Goal: Information Seeking & Learning: Get advice/opinions

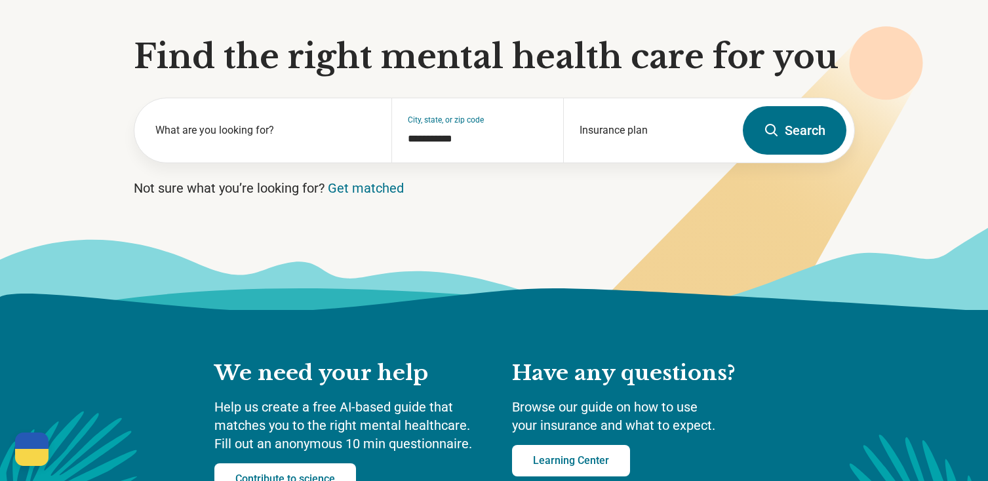
scroll to position [131, 0]
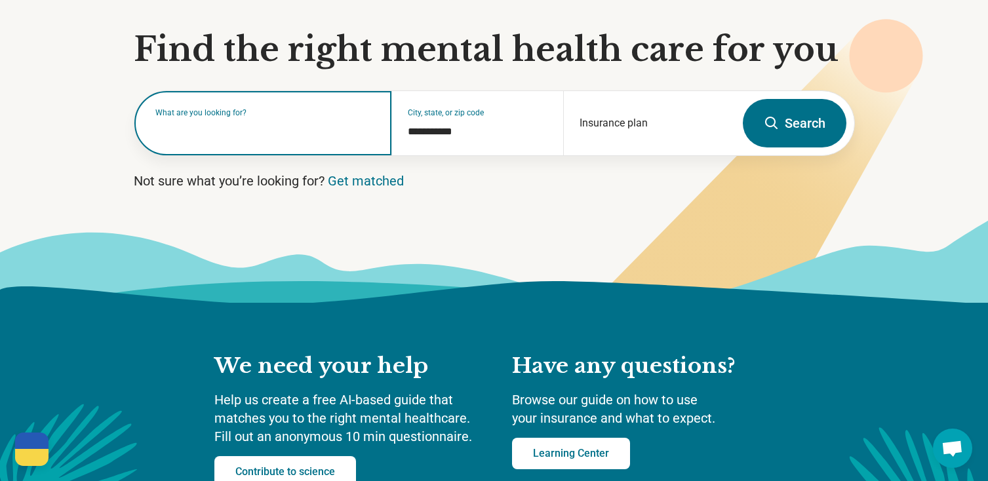
click at [254, 134] on input "text" at bounding box center [265, 130] width 221 height 16
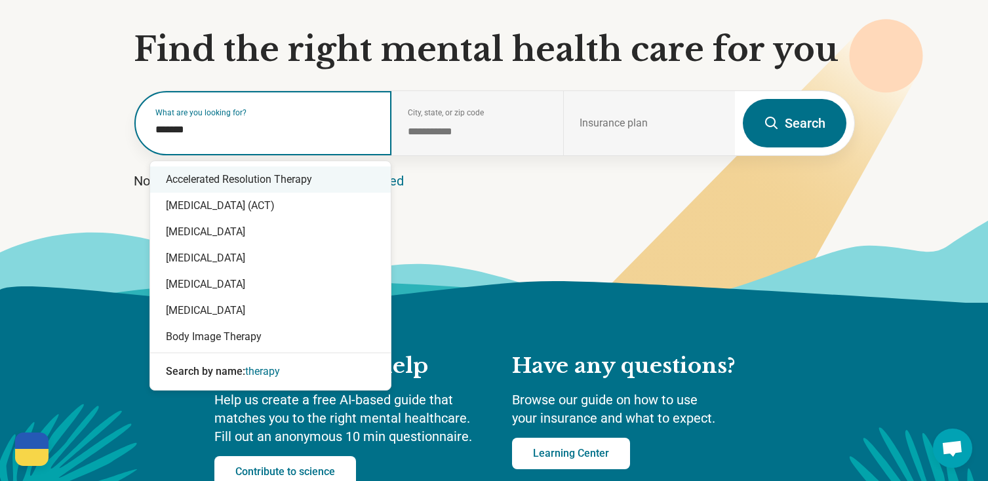
type input "*******"
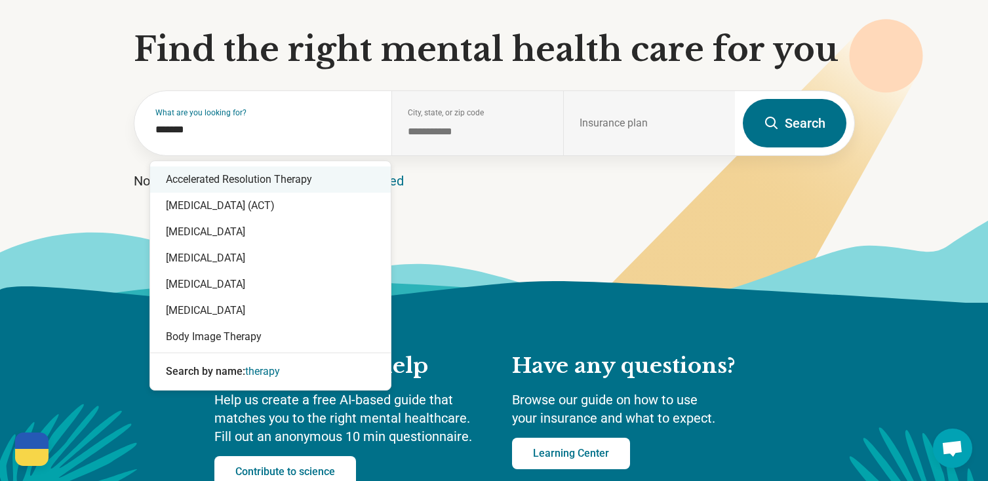
click at [518, 227] on icon at bounding box center [494, 261] width 988 height 83
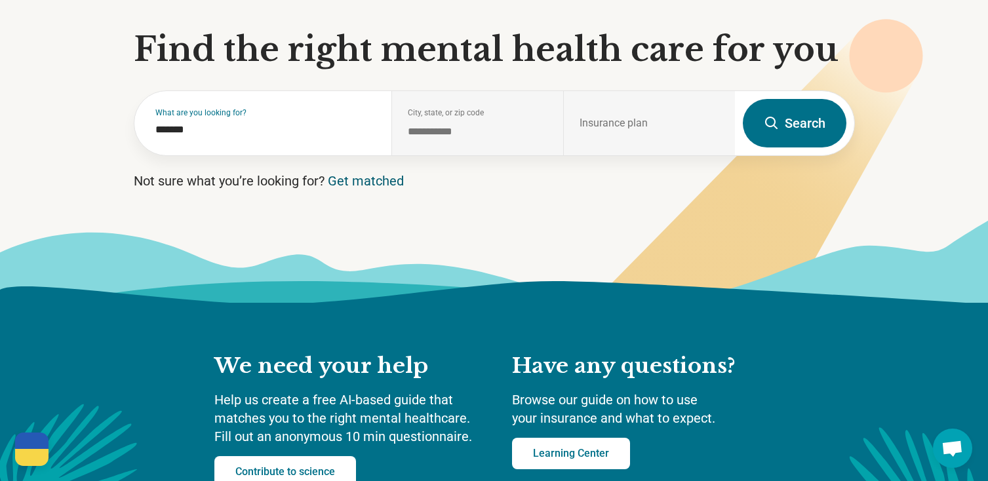
click at [378, 183] on link "Get matched" at bounding box center [366, 181] width 76 height 16
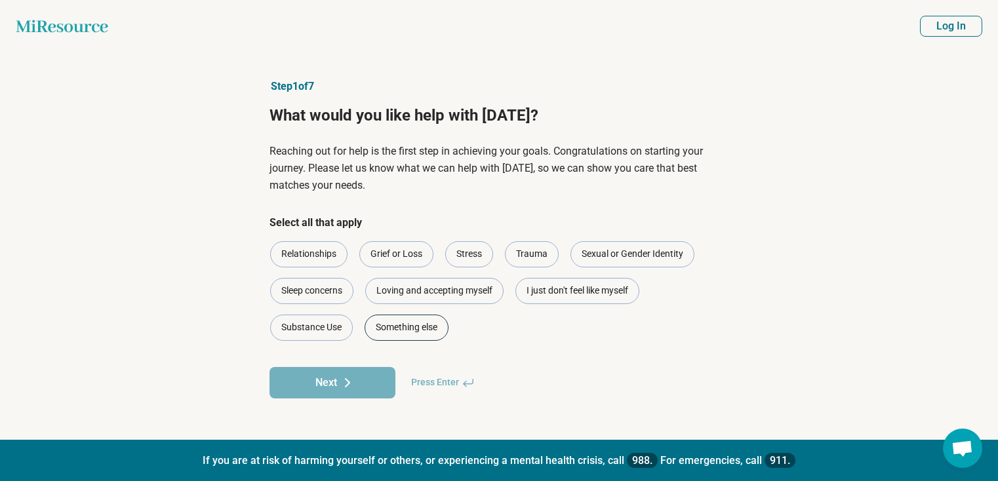
click at [413, 327] on div "Something else" at bounding box center [407, 328] width 84 height 26
click at [312, 381] on button "Next" at bounding box center [333, 382] width 126 height 31
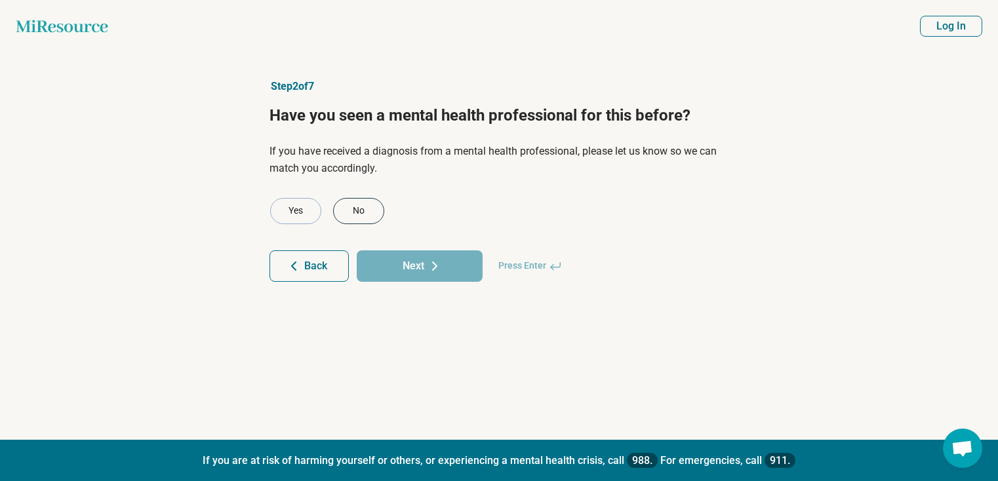
click at [355, 209] on div "No" at bounding box center [358, 211] width 51 height 26
click at [401, 269] on button "Next" at bounding box center [420, 266] width 126 height 31
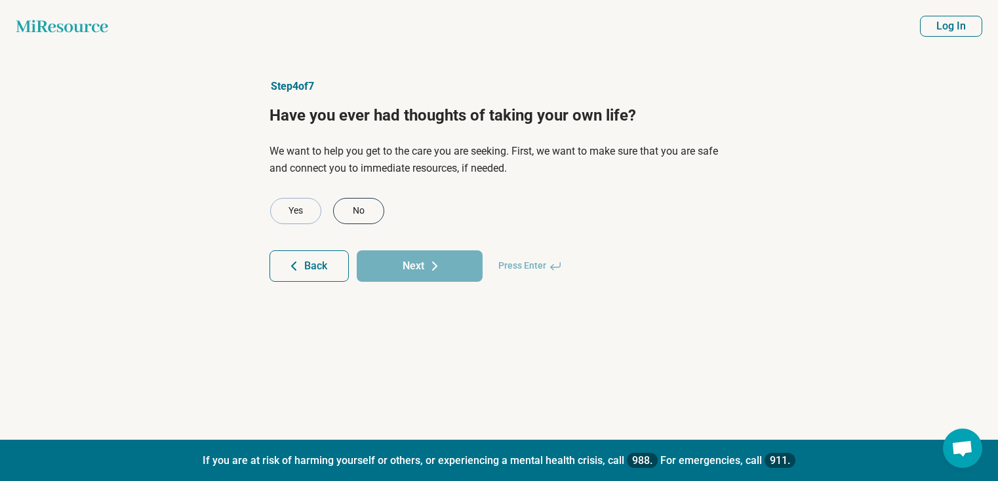
click at [361, 216] on div "No" at bounding box center [358, 211] width 51 height 26
click at [399, 266] on button "Next" at bounding box center [420, 266] width 126 height 31
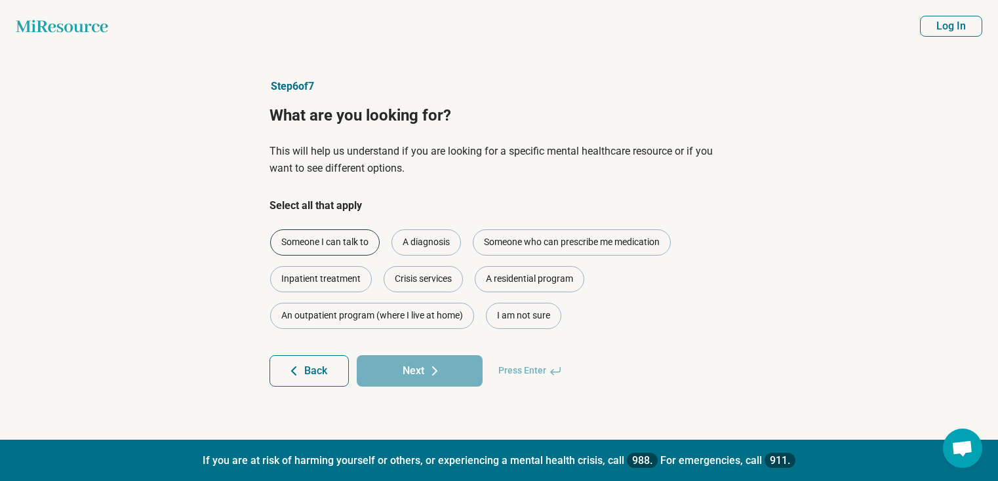
click at [349, 234] on div "Someone I can talk to" at bounding box center [325, 243] width 110 height 26
click at [417, 371] on button "Next" at bounding box center [420, 370] width 126 height 31
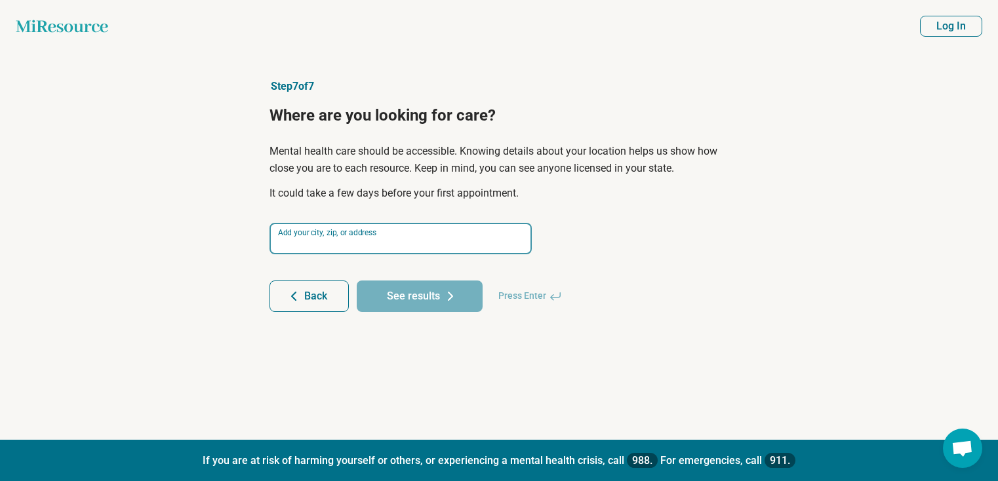
click at [369, 244] on input at bounding box center [401, 238] width 262 height 31
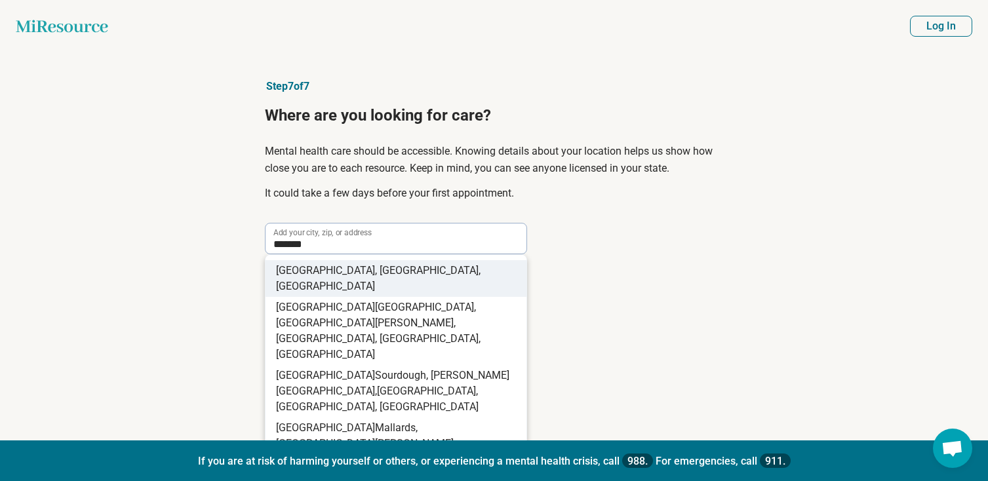
click at [335, 270] on span ", [GEOGRAPHIC_DATA], [GEOGRAPHIC_DATA]" at bounding box center [378, 278] width 205 height 28
type input "**********"
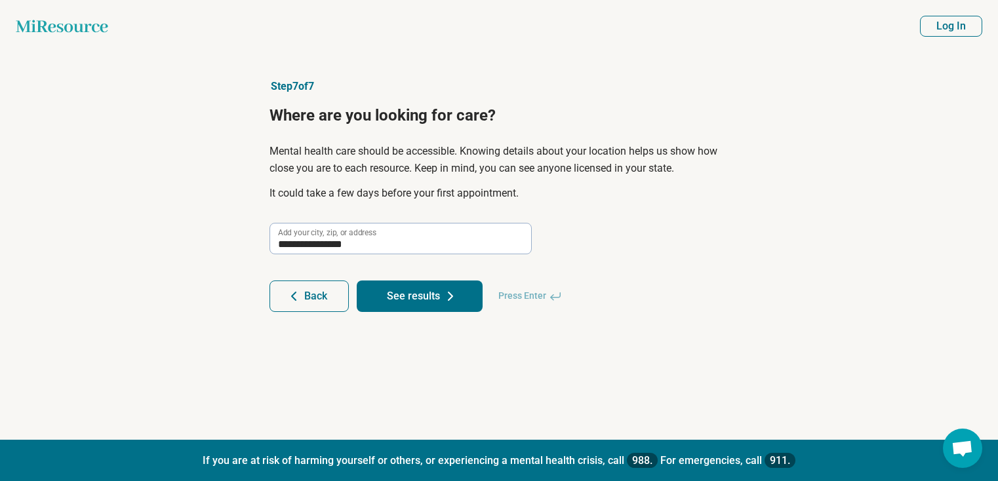
click at [460, 291] on button "See results" at bounding box center [420, 296] width 126 height 31
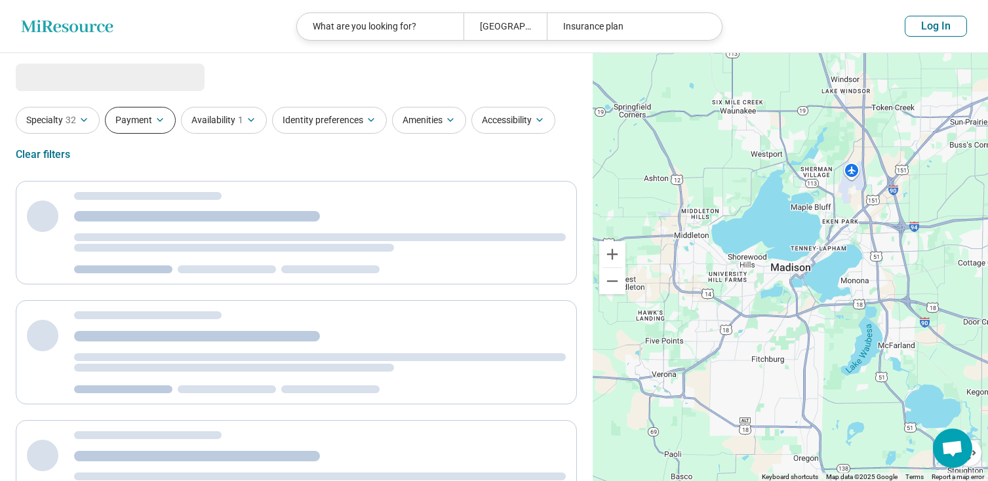
select select "***"
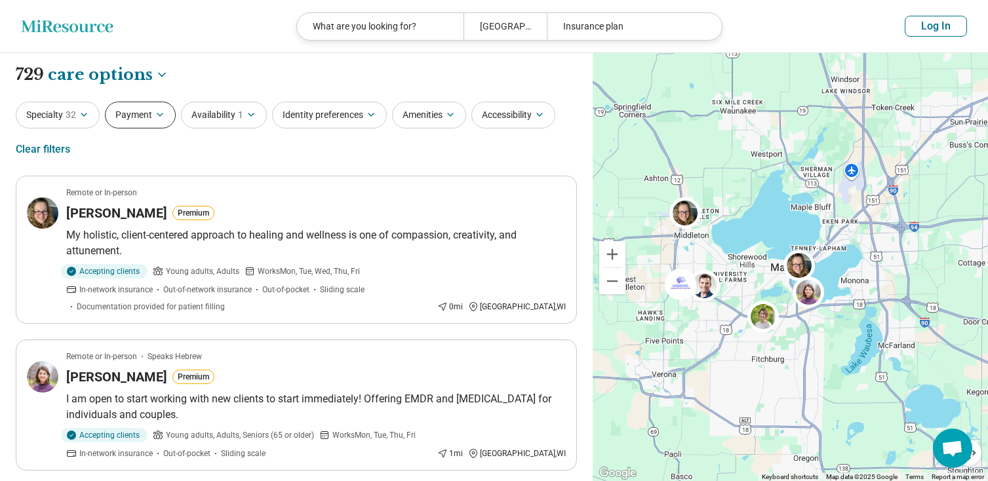
click at [140, 112] on button "Payment" at bounding box center [140, 115] width 71 height 27
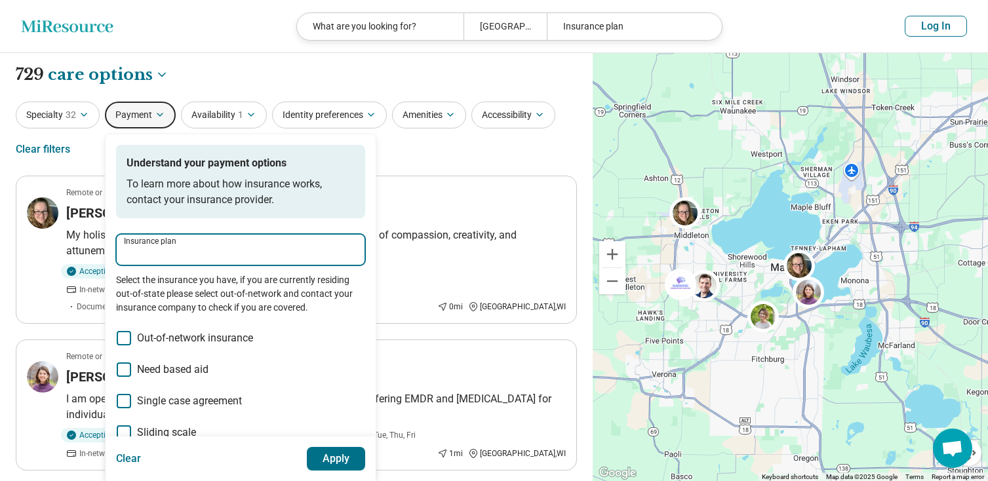
click at [140, 251] on input "Insurance plan" at bounding box center [240, 254] width 233 height 16
click at [206, 294] on div "Network Health Plan" at bounding box center [177, 289] width 121 height 26
type input "**********"
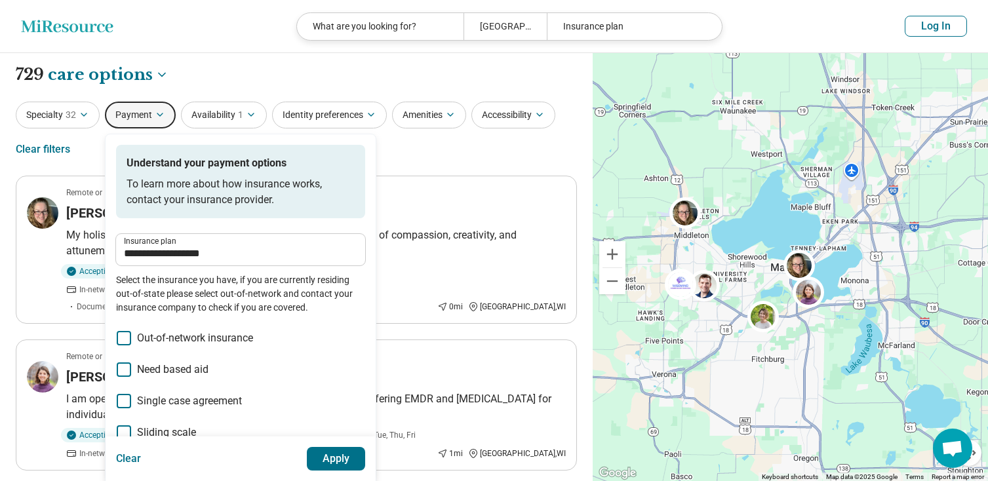
click at [340, 456] on button "Apply" at bounding box center [336, 459] width 59 height 24
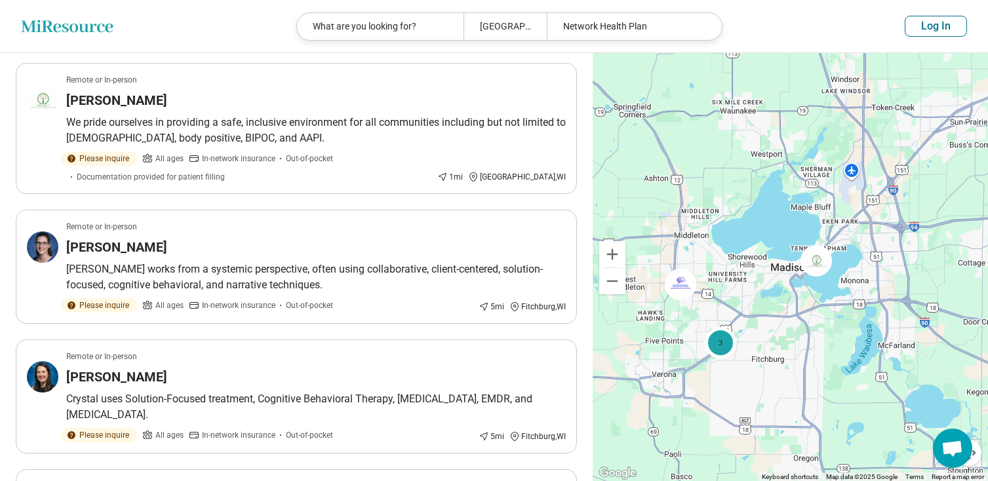
scroll to position [262, 0]
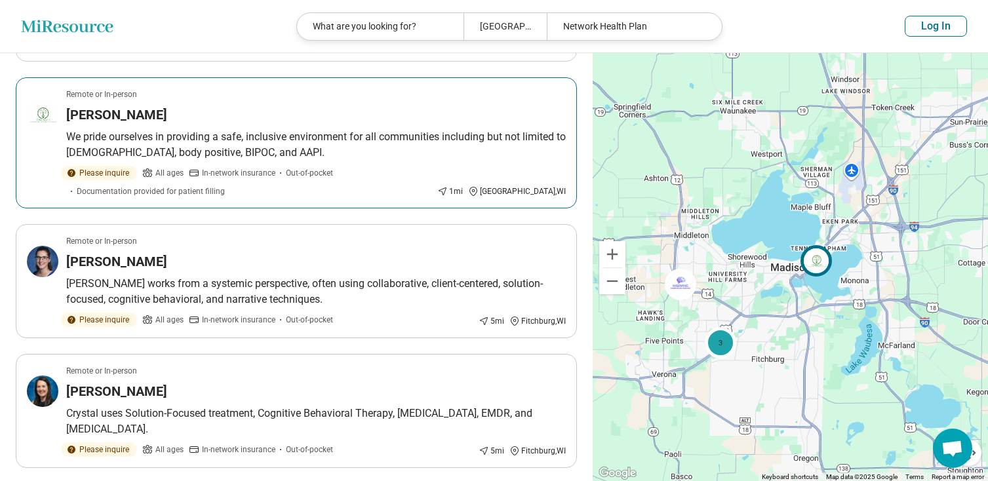
click at [87, 109] on h3 "[PERSON_NAME]" at bounding box center [116, 115] width 101 height 18
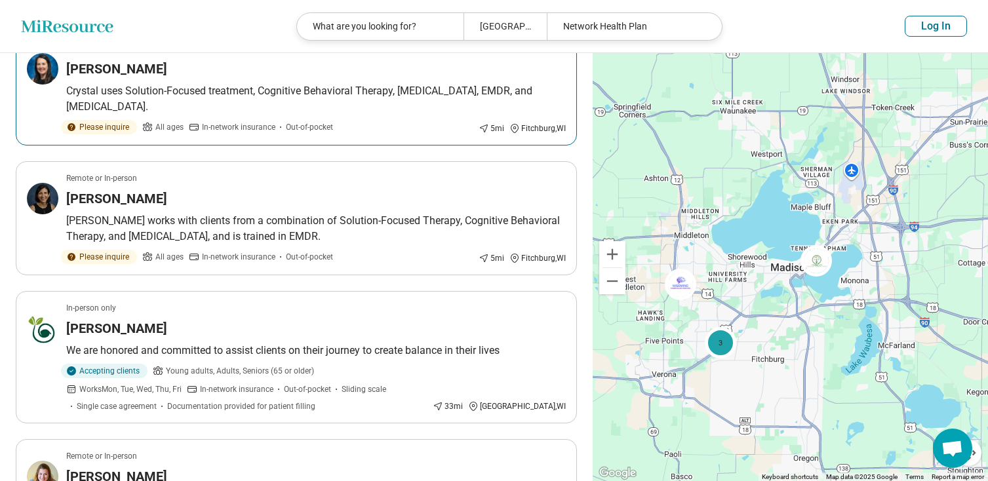
scroll to position [590, 0]
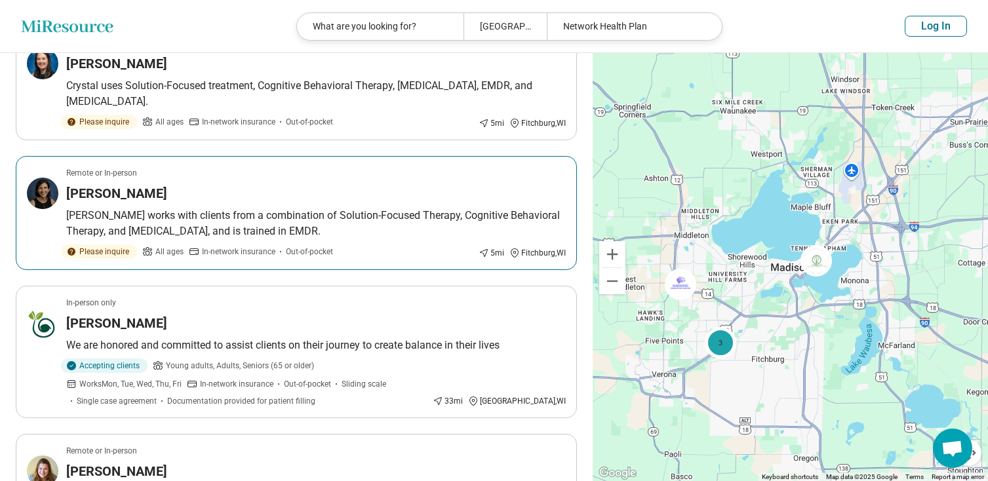
click at [123, 195] on h3 "[PERSON_NAME]" at bounding box center [116, 193] width 101 height 18
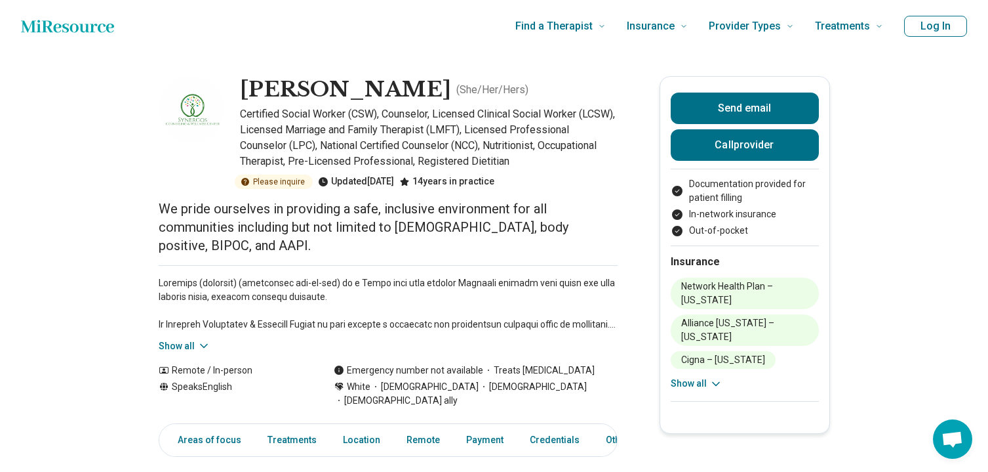
click at [720, 386] on icon at bounding box center [716, 383] width 13 height 13
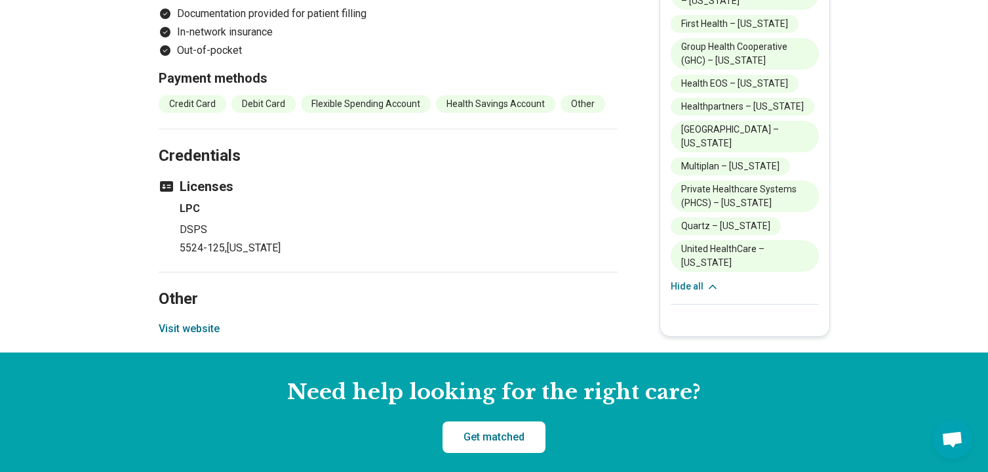
scroll to position [1499, 0]
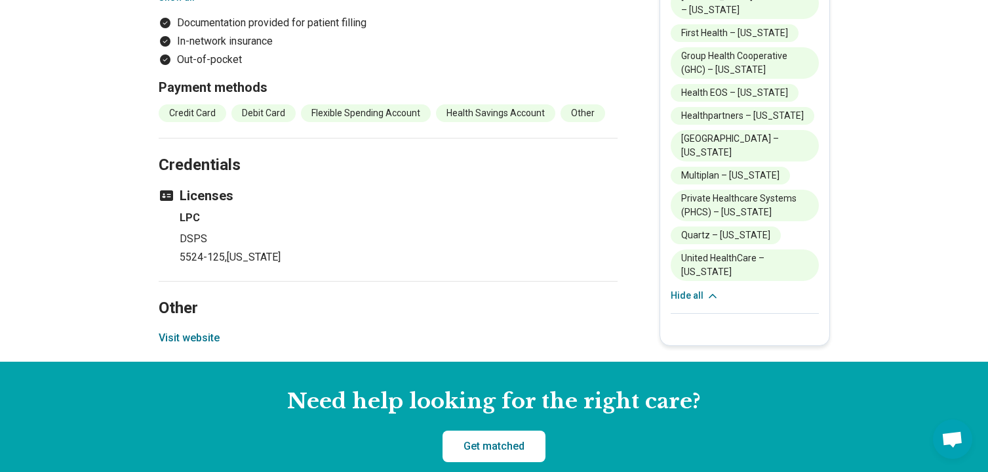
click at [180, 330] on button "Visit website" at bounding box center [189, 338] width 61 height 16
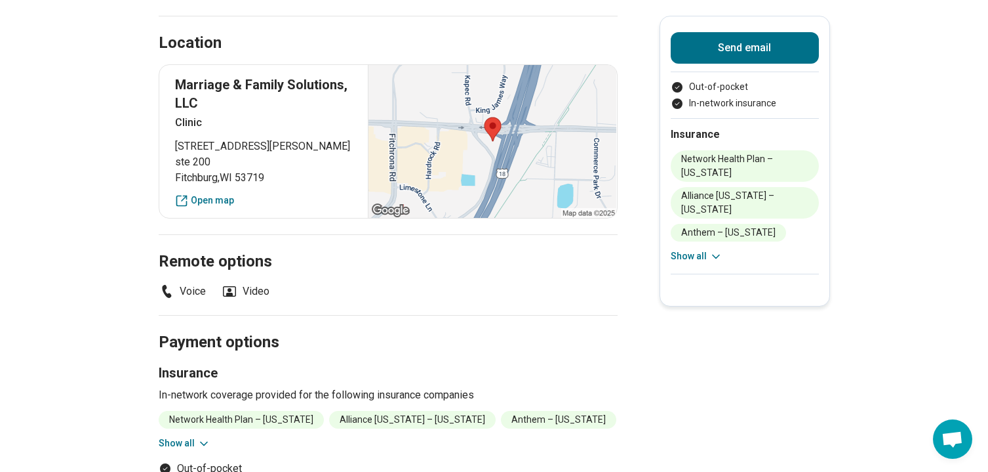
scroll to position [525, 0]
